Goal: Find specific page/section: Find specific page/section

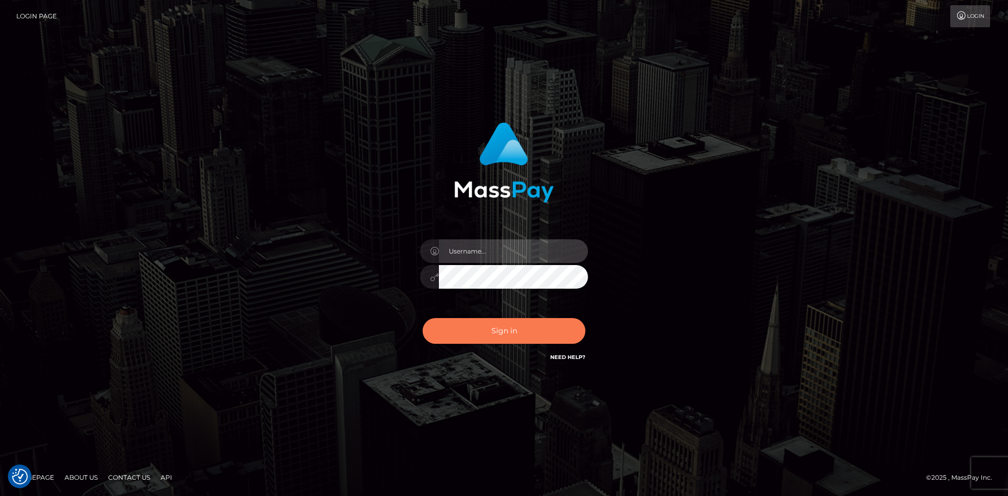
type input "tinan"
click at [525, 332] on button "Sign in" at bounding box center [504, 331] width 163 height 26
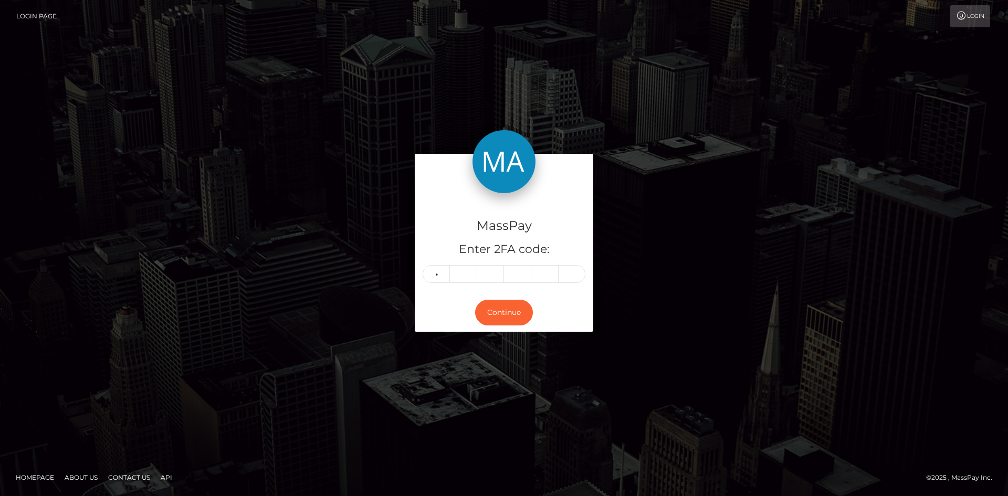
type input "9"
type input "8"
type input "4"
type input "1"
type input "6"
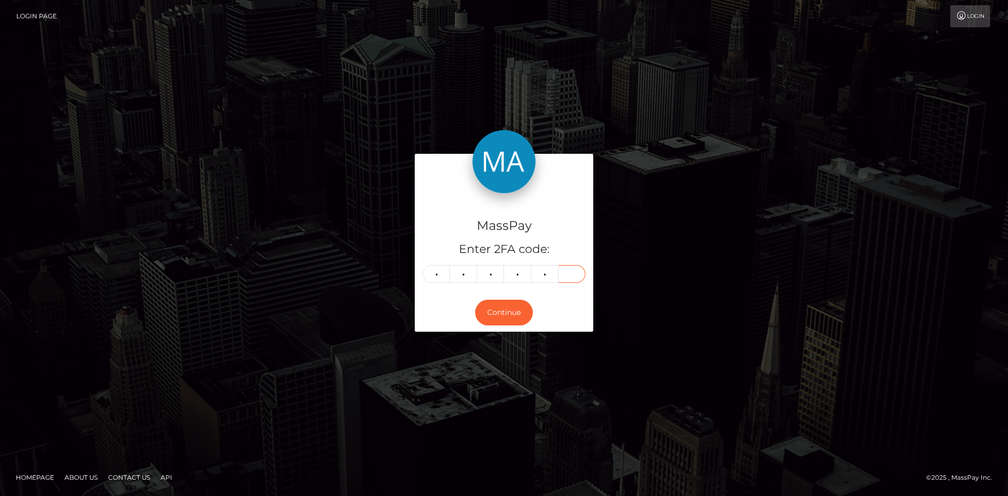
type input "3"
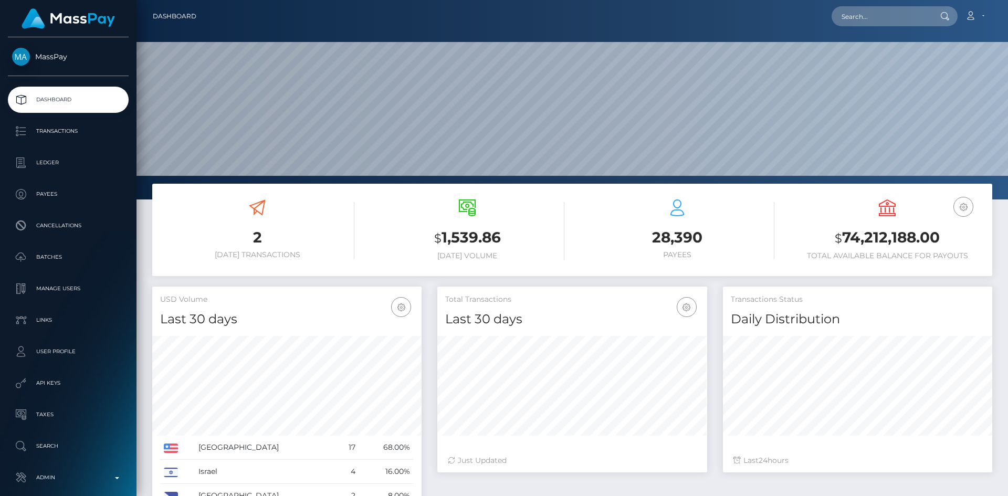
scroll to position [186, 270]
click at [894, 15] on input "text" at bounding box center [880, 16] width 99 height 20
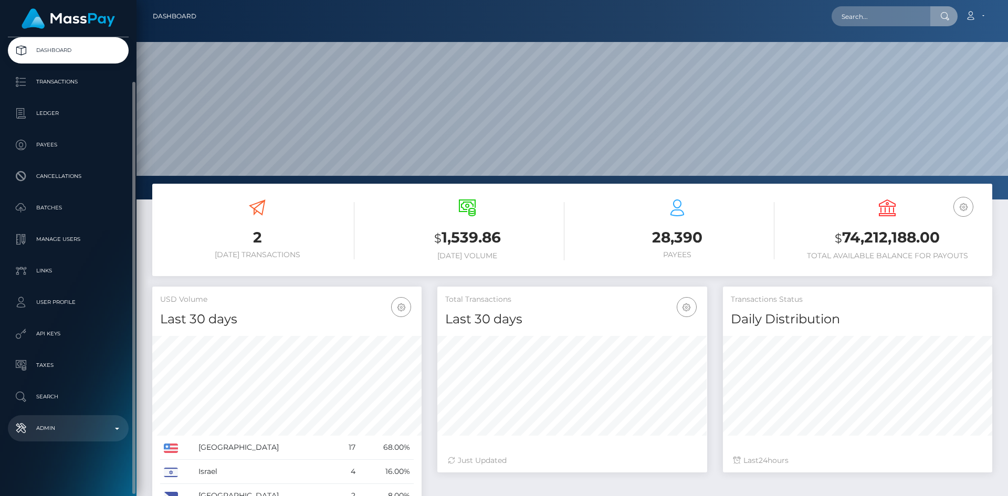
click at [71, 431] on p "Admin" at bounding box center [68, 428] width 112 height 16
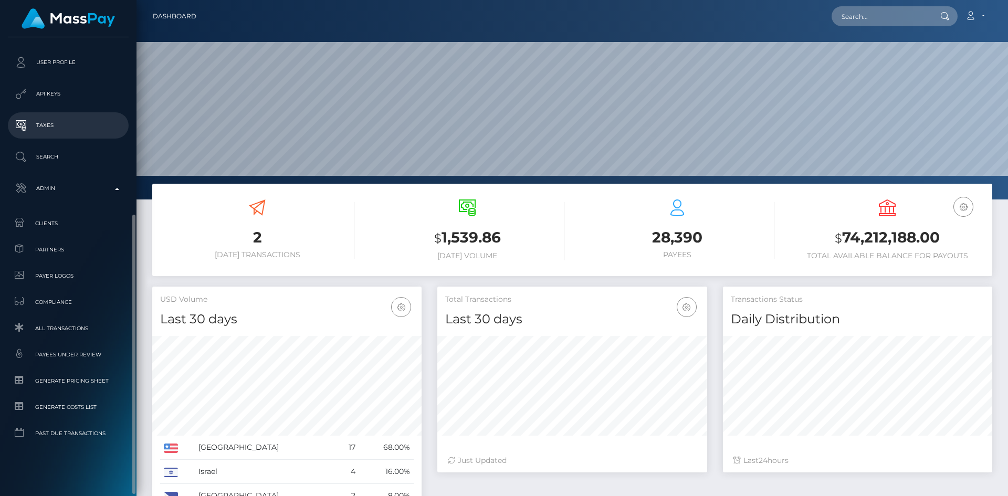
scroll to position [292, 0]
click at [68, 163] on link "Search" at bounding box center [68, 154] width 121 height 26
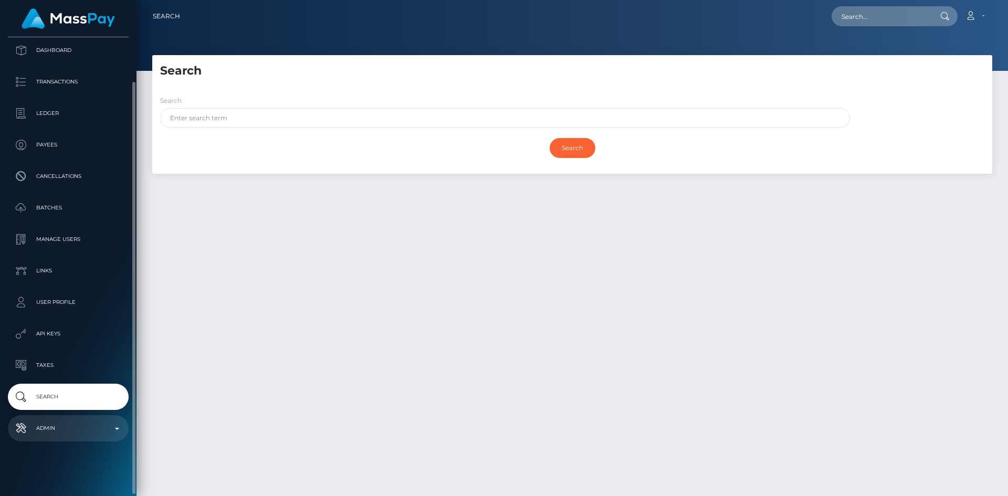
click at [65, 421] on p "Admin" at bounding box center [68, 428] width 112 height 16
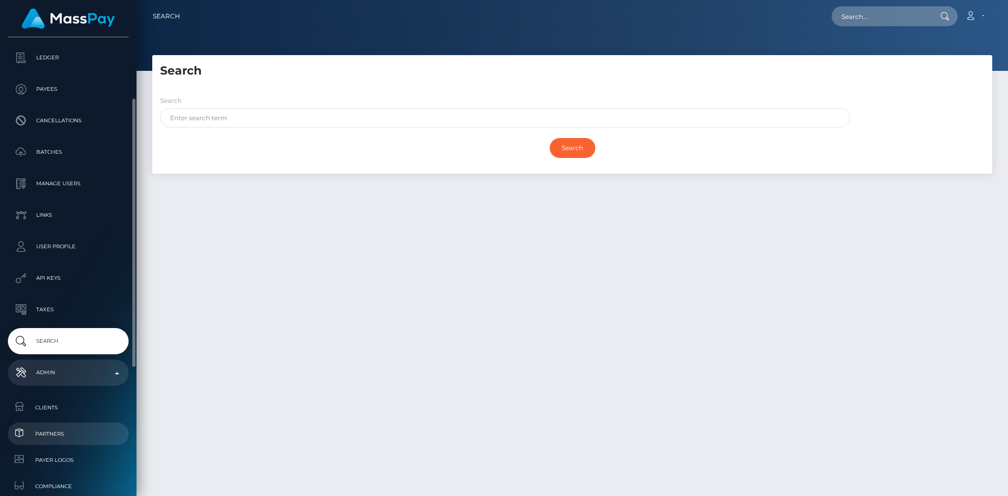
scroll to position [321, 0]
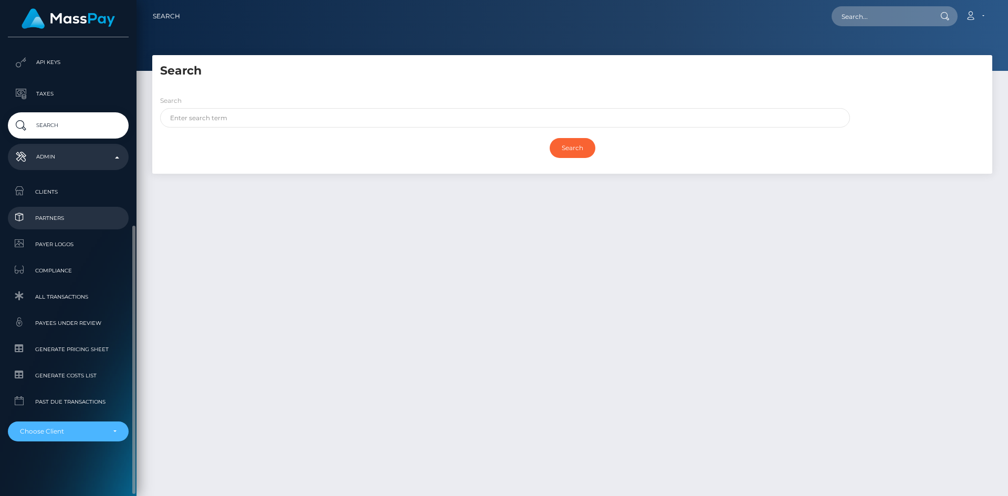
click at [65, 424] on div "Choose Client" at bounding box center [68, 431] width 121 height 20
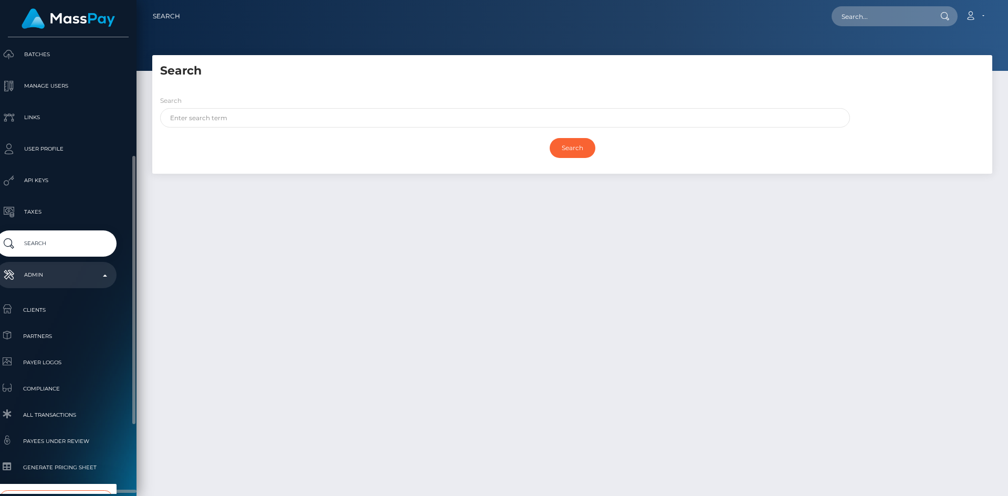
scroll to position [321, 12]
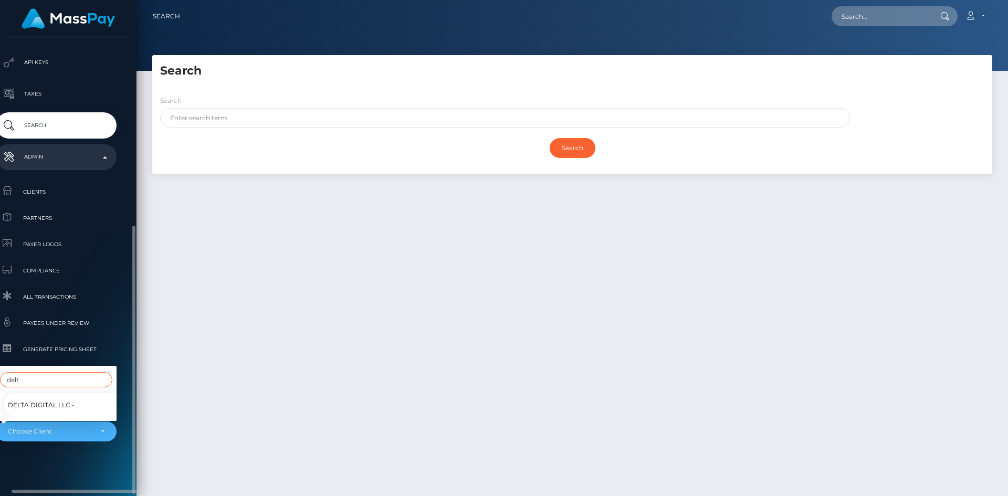
type input "delt"
click at [66, 399] on span "Delta Digital LLC -" at bounding box center [41, 405] width 67 height 14
select select "102"
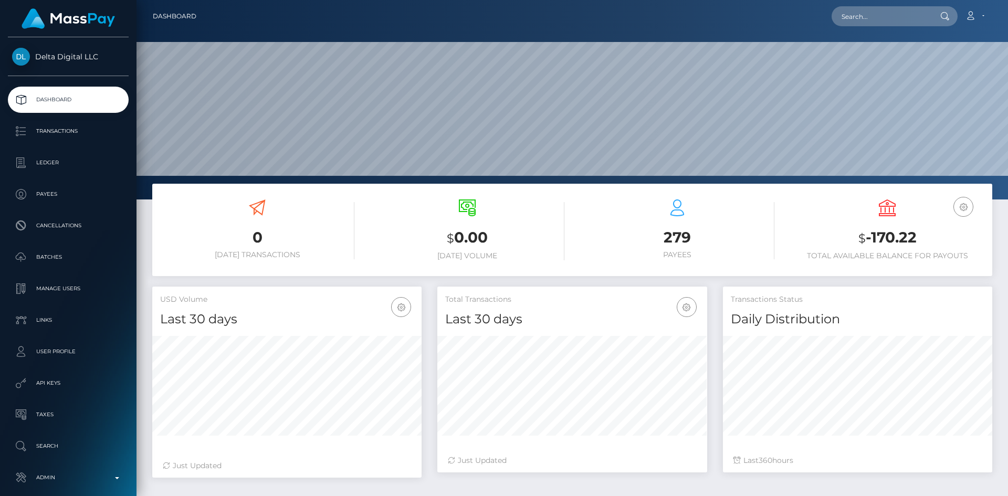
scroll to position [186, 270]
